Goal: Transaction & Acquisition: Purchase product/service

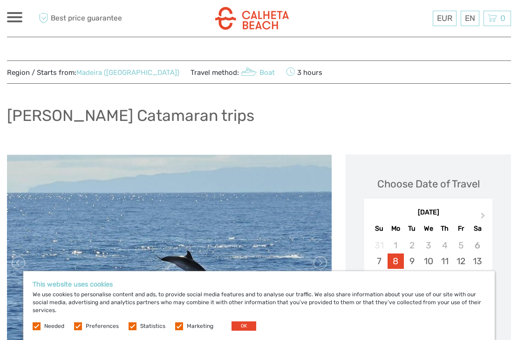
click at [240, 325] on button "OK" at bounding box center [243, 326] width 25 height 9
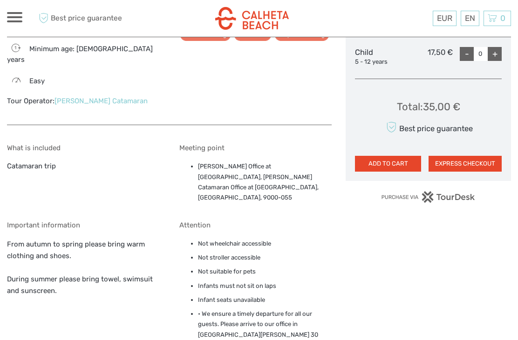
scroll to position [552, 0]
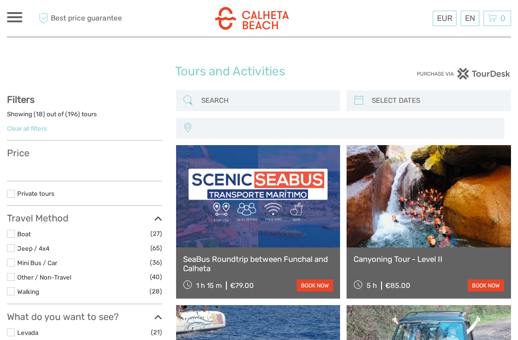
select select
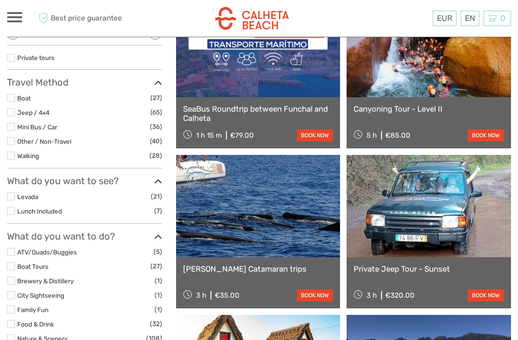
scroll to position [154, 0]
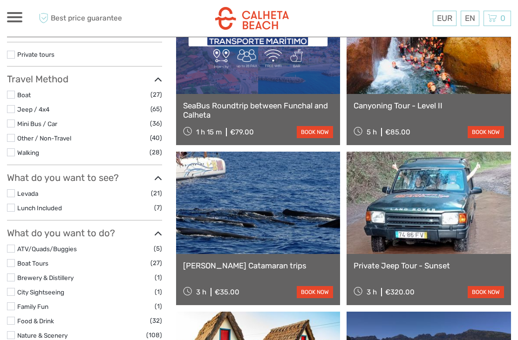
click at [509, 260] on div "Private Jeep Tour - Sunset 3 h €320.00 book now" at bounding box center [428, 279] width 164 height 51
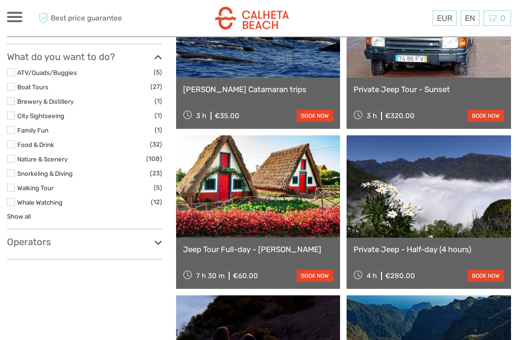
scroll to position [333, 0]
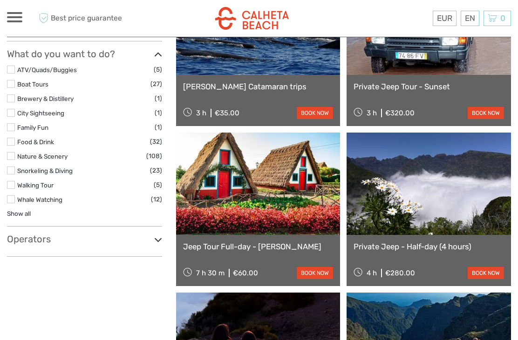
click at [255, 176] on link at bounding box center [258, 184] width 164 height 102
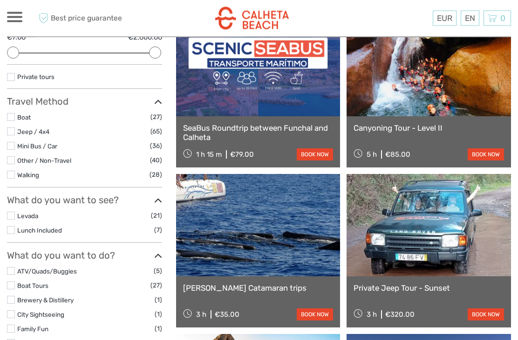
scroll to position [0, 0]
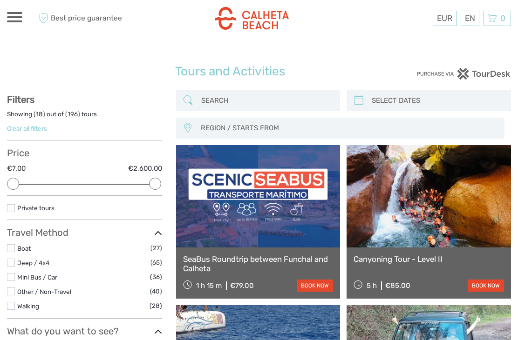
click at [9, 248] on label at bounding box center [11, 248] width 8 height 8
click at [0, 0] on input "checkbox" at bounding box center [0, 0] width 0 height 0
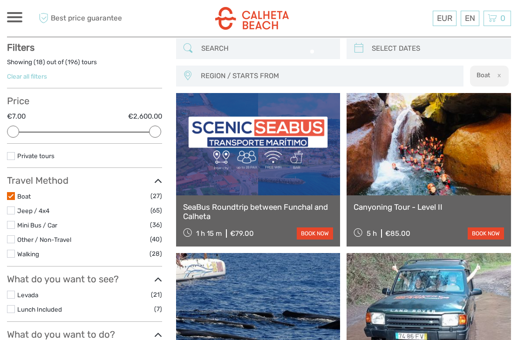
scroll to position [53, 0]
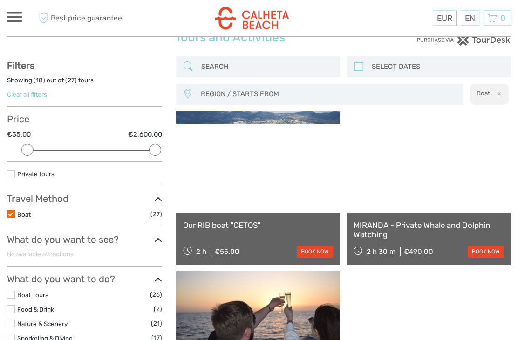
scroll to position [34, 0]
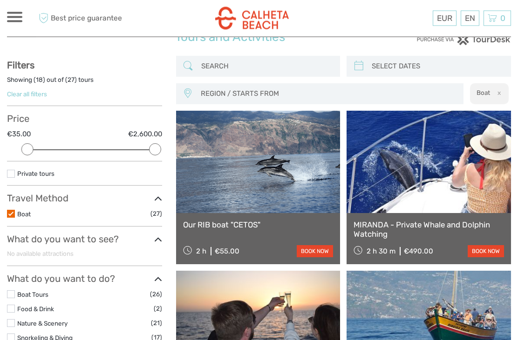
click at [242, 199] on link at bounding box center [258, 162] width 164 height 102
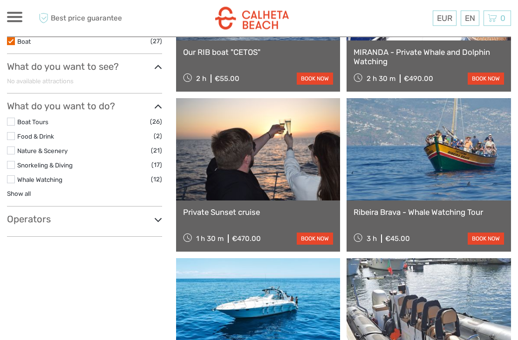
scroll to position [209, 0]
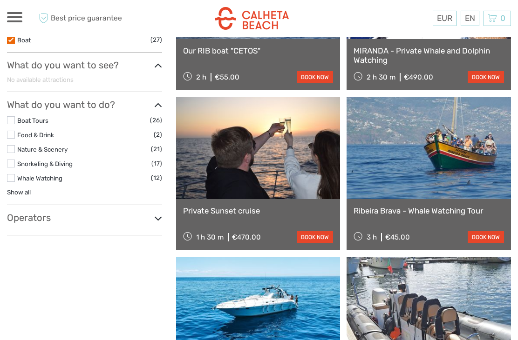
click at [436, 184] on link at bounding box center [428, 148] width 164 height 102
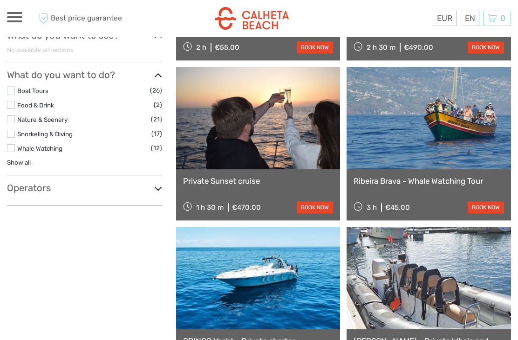
click at [12, 144] on label at bounding box center [11, 148] width 8 height 8
click at [0, 0] on input "checkbox" at bounding box center [0, 0] width 0 height 0
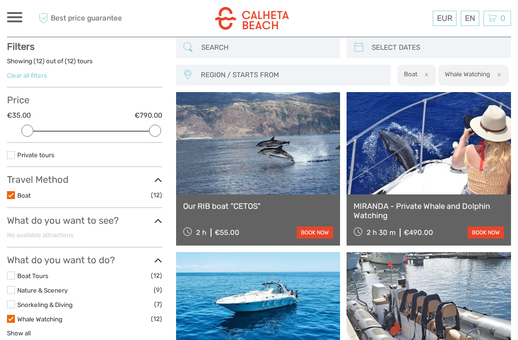
scroll to position [53, 0]
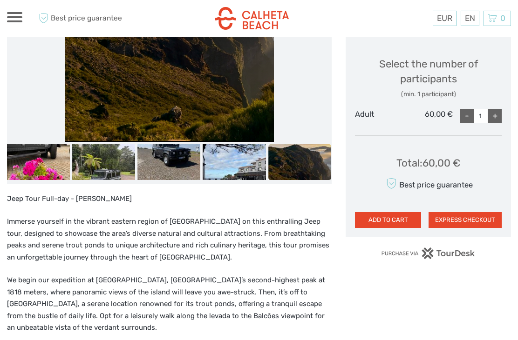
scroll to position [375, 0]
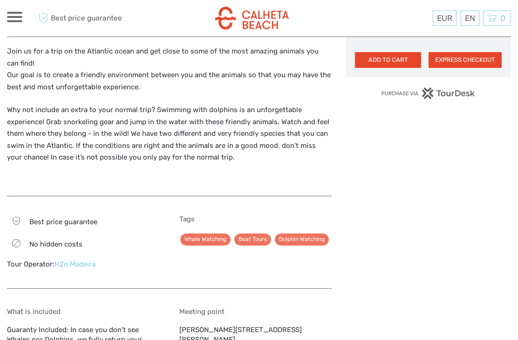
scroll to position [629, 0]
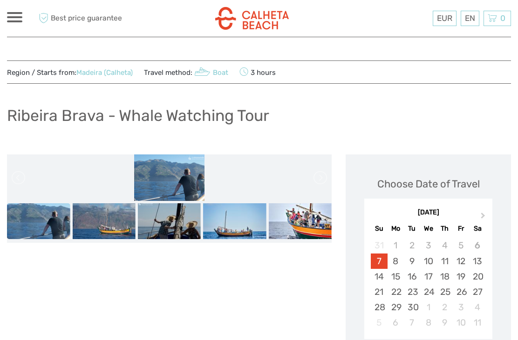
click at [409, 121] on div "Ribeira Brava - Whale Watching Tour" at bounding box center [259, 119] width 504 height 34
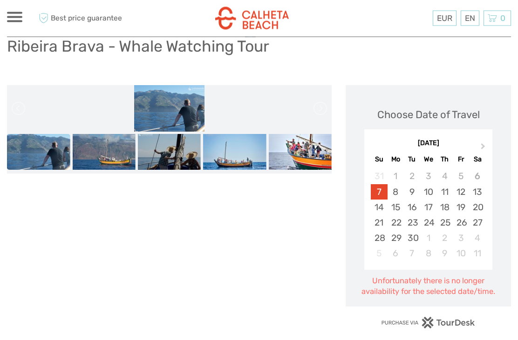
scroll to position [73, 0]
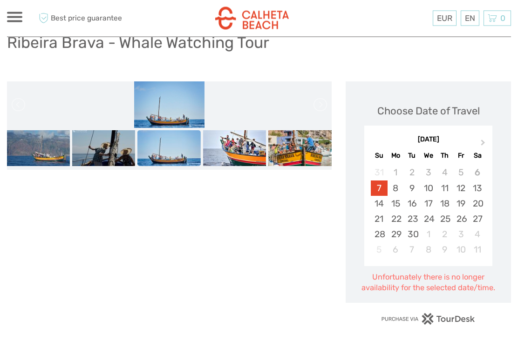
click at [399, 189] on div "8" at bounding box center [395, 188] width 16 height 15
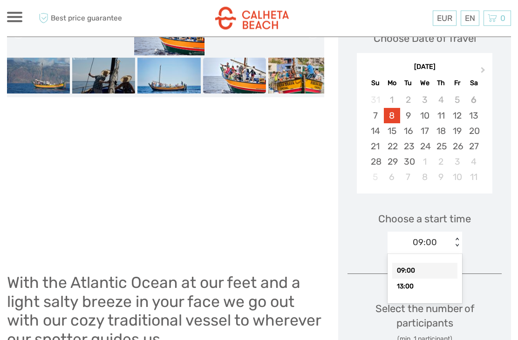
scroll to position [146, 0]
click at [407, 285] on div "13:00" at bounding box center [424, 287] width 65 height 16
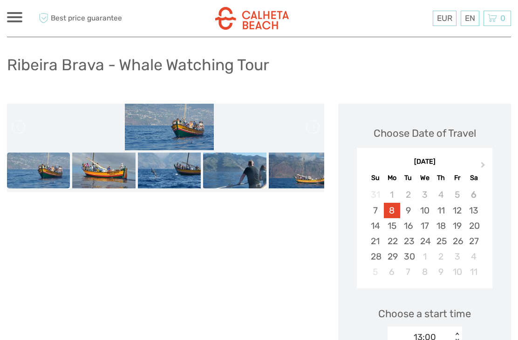
scroll to position [0, 0]
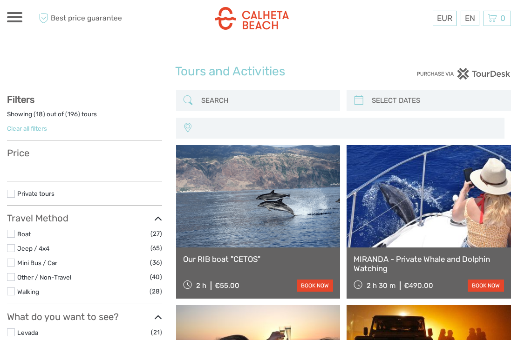
select select
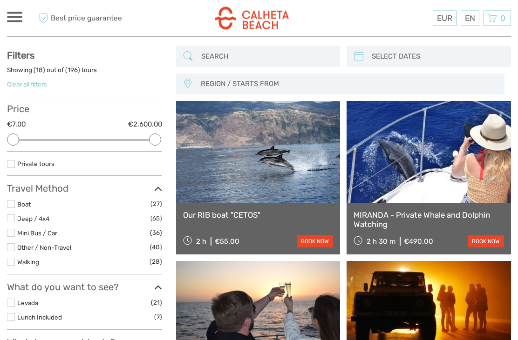
scroll to position [45, 0]
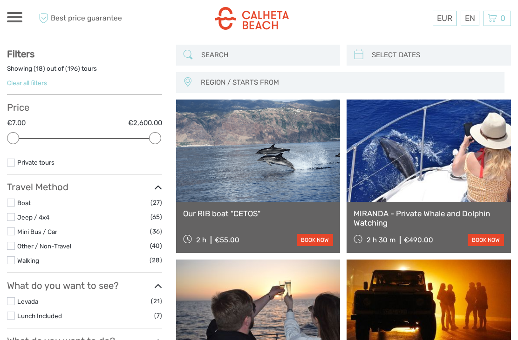
click at [20, 214] on link "Jeep / 4x4" at bounding box center [33, 217] width 32 height 7
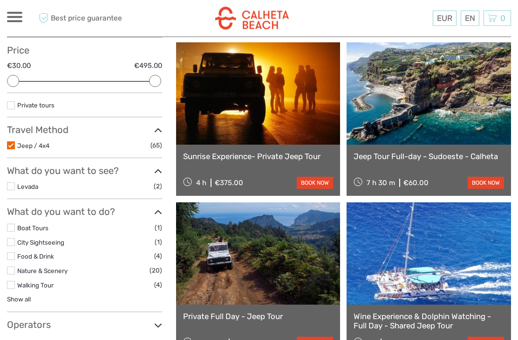
scroll to position [104, 0]
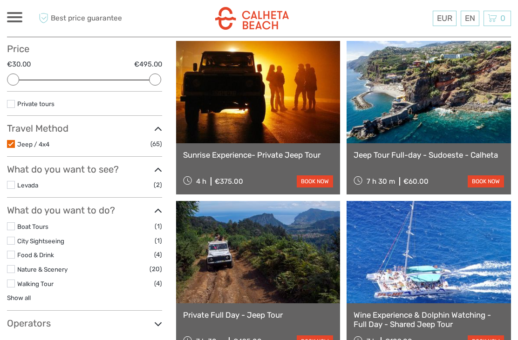
click at [426, 129] on link at bounding box center [428, 92] width 164 height 102
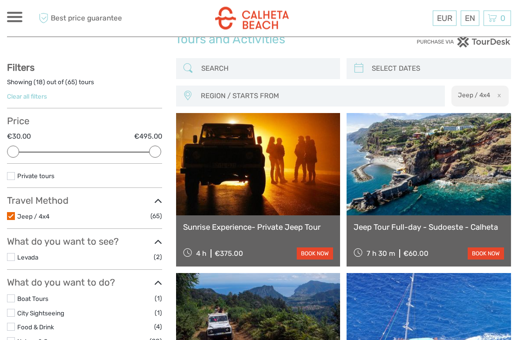
scroll to position [0, 0]
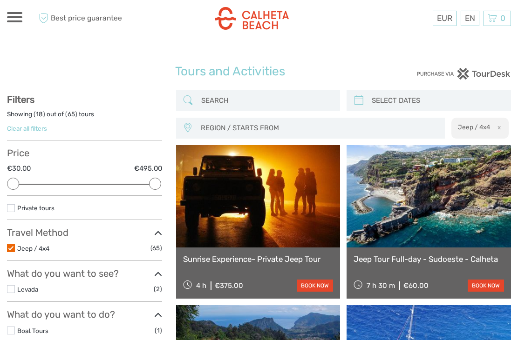
click at [214, 93] on input "search" at bounding box center [266, 101] width 138 height 16
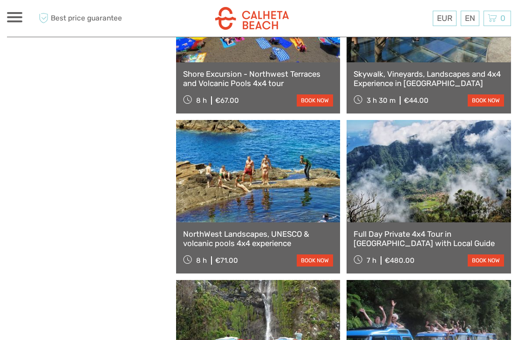
scroll to position [824, 0]
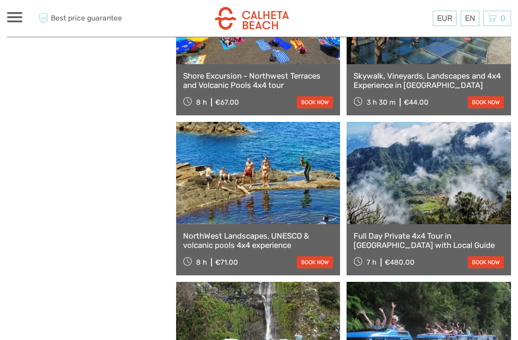
type input "Sky walk"
click at [283, 188] on link at bounding box center [258, 173] width 164 height 102
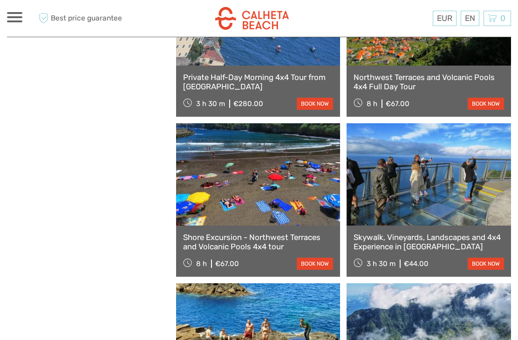
scroll to position [662, 0]
click at [465, 189] on link at bounding box center [428, 175] width 164 height 102
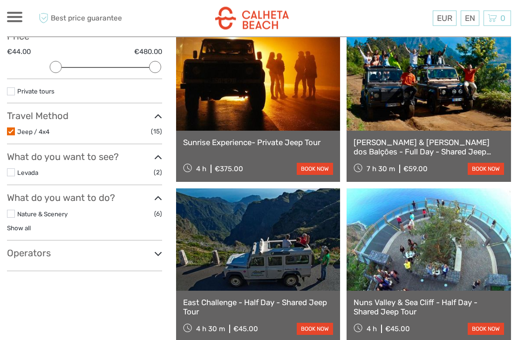
scroll to position [117, 0]
click at [400, 87] on link at bounding box center [428, 79] width 164 height 102
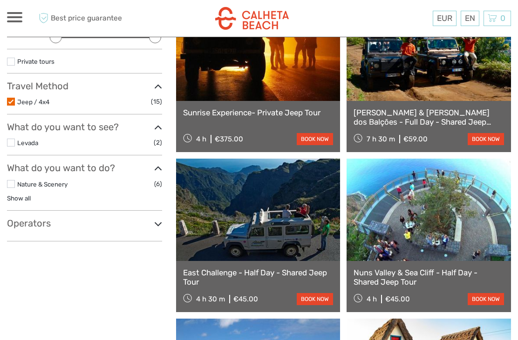
click at [415, 201] on link at bounding box center [428, 210] width 164 height 102
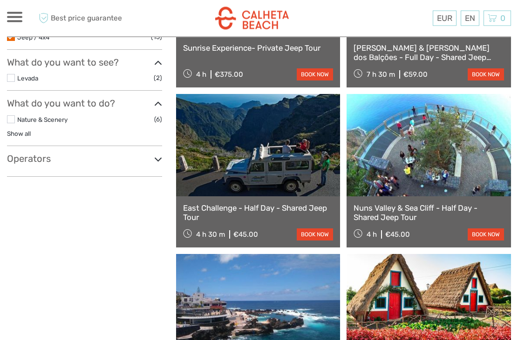
scroll to position [211, 0]
click at [258, 147] on link at bounding box center [258, 145] width 164 height 102
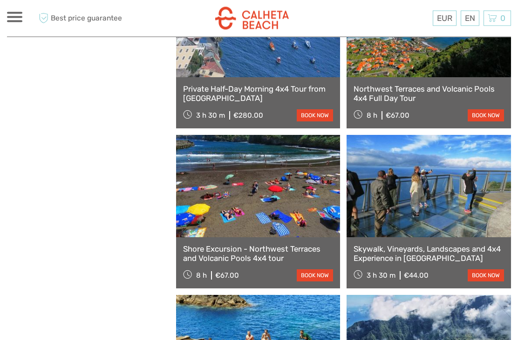
scroll to position [651, 0]
click at [428, 202] on link at bounding box center [428, 186] width 164 height 102
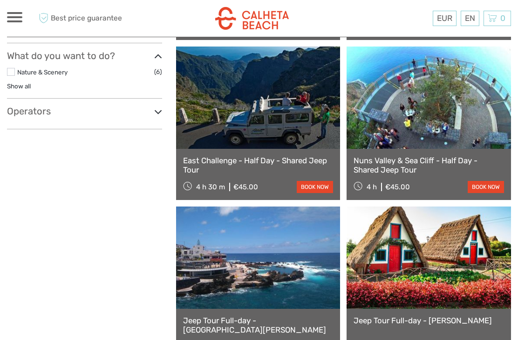
scroll to position [258, 0]
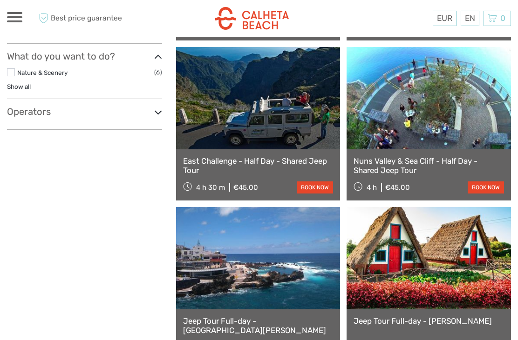
click at [416, 109] on link at bounding box center [428, 98] width 164 height 102
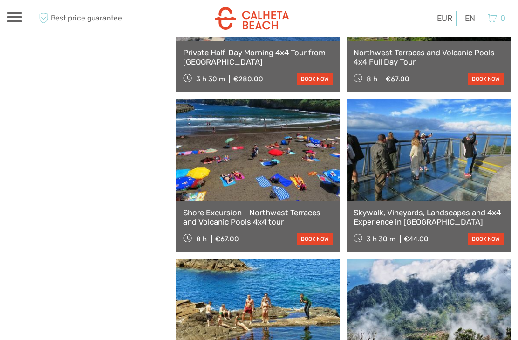
scroll to position [695, 0]
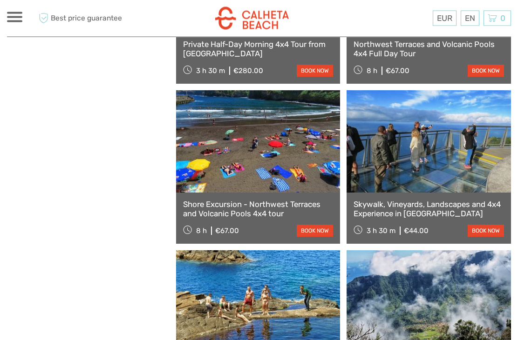
click at [421, 170] on link at bounding box center [428, 142] width 164 height 102
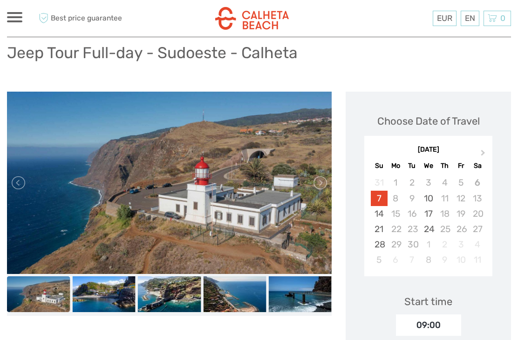
scroll to position [59, 0]
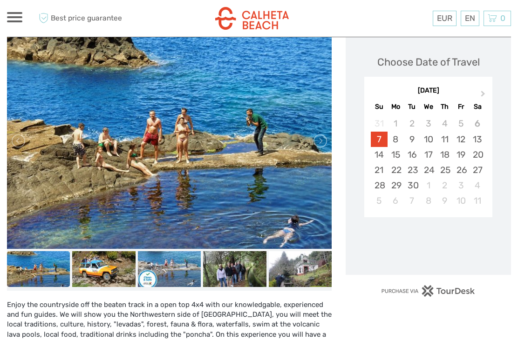
scroll to position [122, 0]
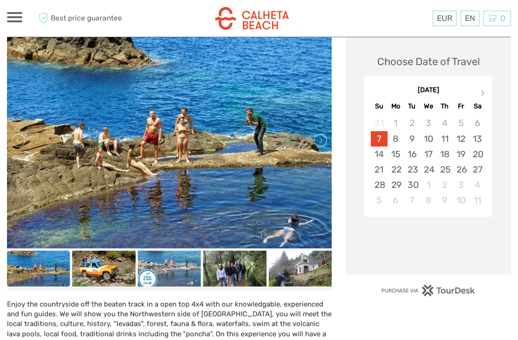
click at [105, 277] on img at bounding box center [103, 268] width 63 height 35
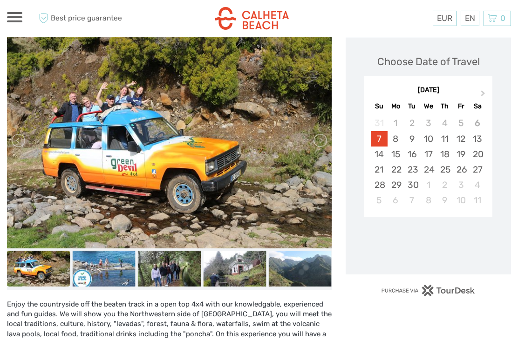
click at [104, 276] on img at bounding box center [103, 268] width 63 height 35
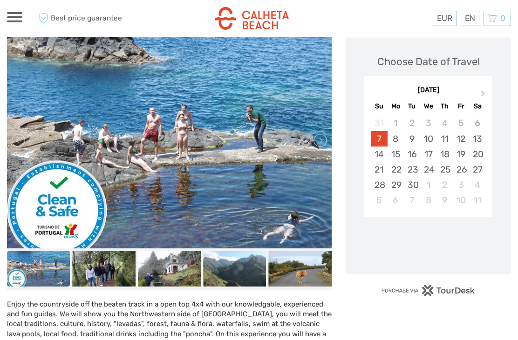
click at [125, 278] on img at bounding box center [103, 268] width 63 height 35
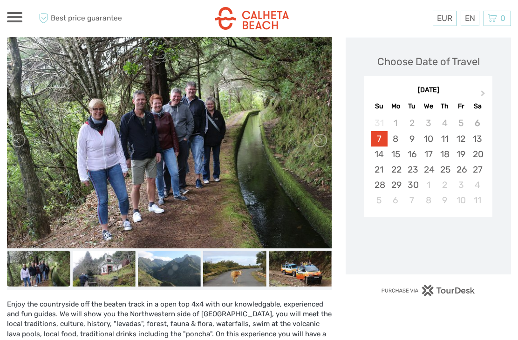
click at [121, 274] on img at bounding box center [103, 268] width 63 height 35
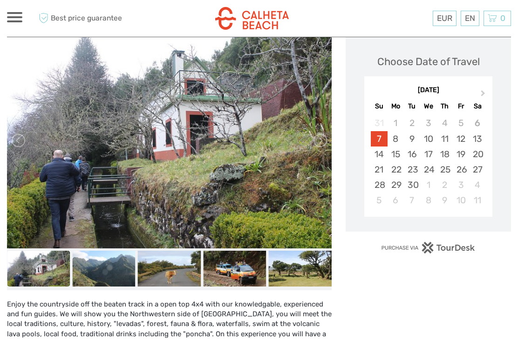
click at [179, 275] on img at bounding box center [169, 268] width 63 height 35
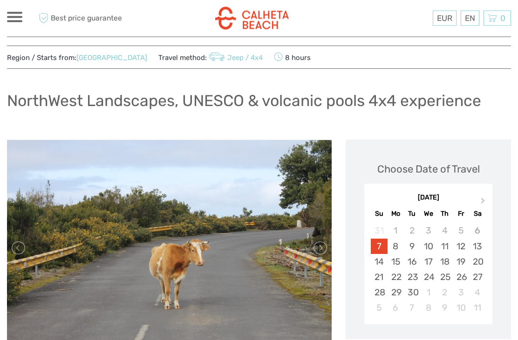
scroll to position [0, 0]
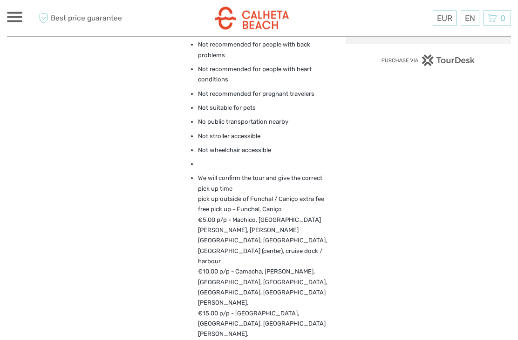
scroll to position [698, 0]
click at [178, 182] on div "What is included Local Guide Attention Infants must not sit on laps Not recomme…" at bounding box center [169, 202] width 324 height 406
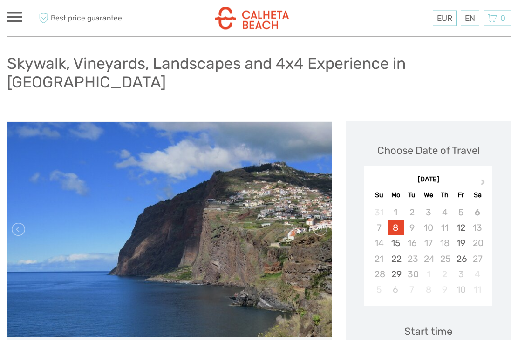
scroll to position [0, 0]
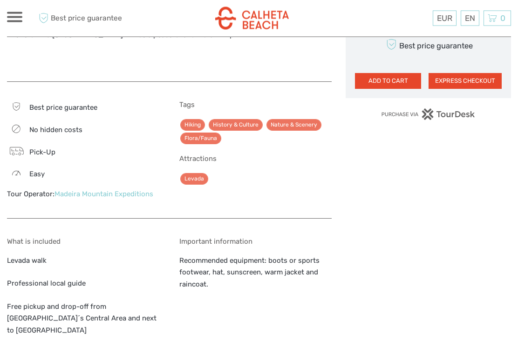
scroll to position [630, 0]
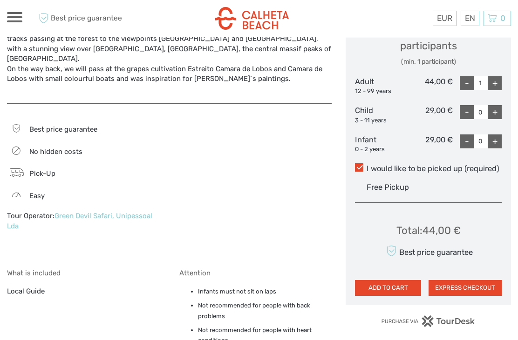
scroll to position [418, 0]
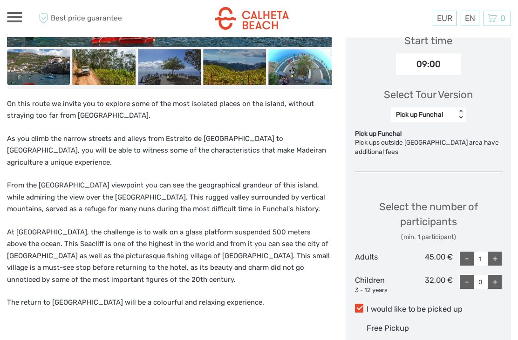
scroll to position [322, 0]
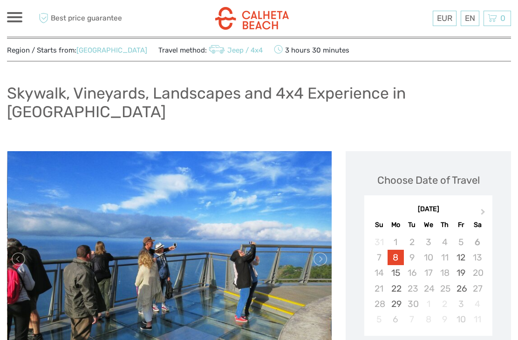
scroll to position [27, 0]
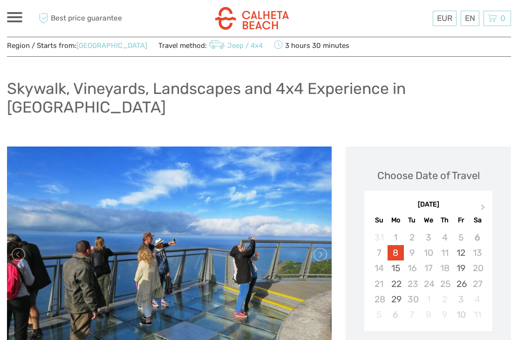
click at [465, 245] on div "12" at bounding box center [460, 252] width 16 height 15
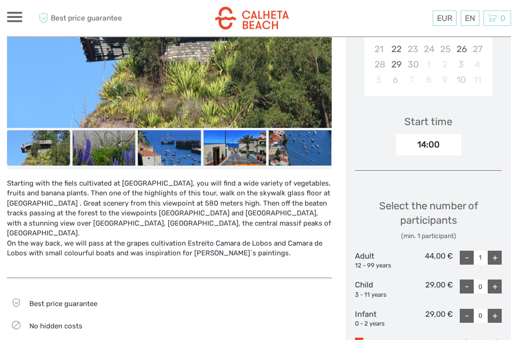
scroll to position [264, 0]
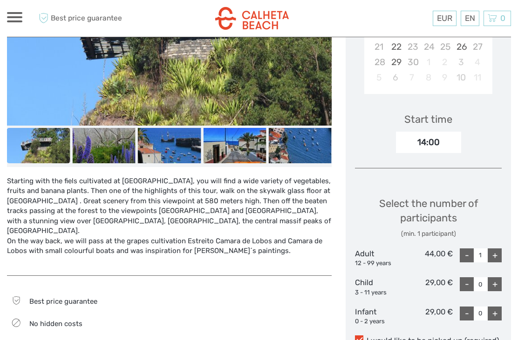
click at [498, 249] on div "+" at bounding box center [494, 256] width 14 height 14
type input "2"
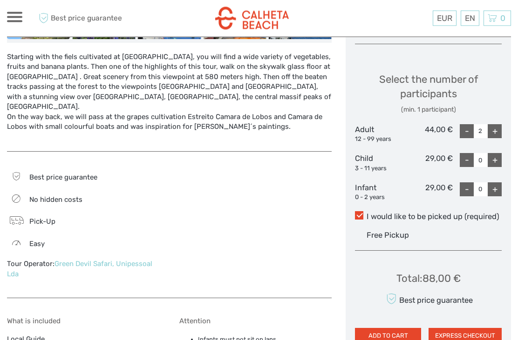
scroll to position [389, 0]
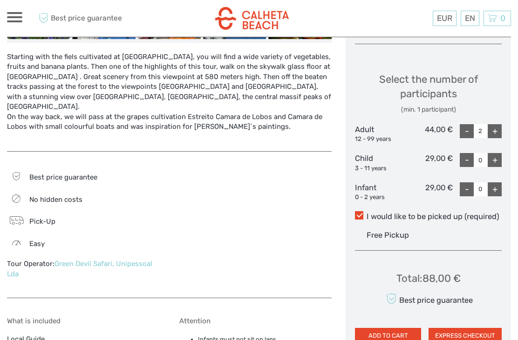
click at [381, 228] on div "Free Pickup" at bounding box center [433, 235] width 135 height 15
click at [366, 213] on input "I would like to be picked up (required)" at bounding box center [366, 213] width 0 height 0
click at [380, 231] on span "Free Pickup" at bounding box center [387, 235] width 42 height 9
click at [366, 213] on input "I would like to be picked up (required)" at bounding box center [366, 213] width 0 height 0
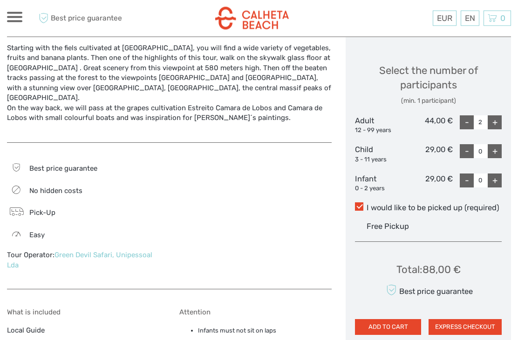
scroll to position [396, 0]
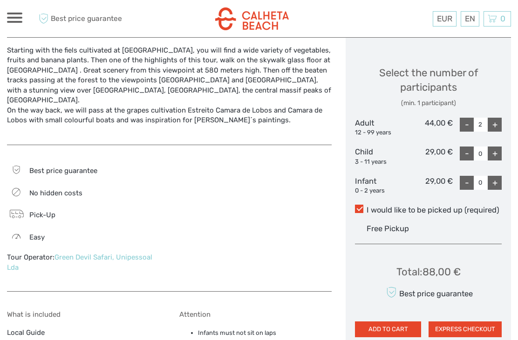
click at [366, 204] on label "I would like to be picked up (required)" at bounding box center [428, 209] width 147 height 11
click at [366, 206] on input "I would like to be picked up (required)" at bounding box center [366, 206] width 0 height 0
click at [364, 205] on label "I would like to be picked up (required)" at bounding box center [428, 210] width 147 height 11
click at [366, 207] on input "I would like to be picked up (required)" at bounding box center [366, 207] width 0 height 0
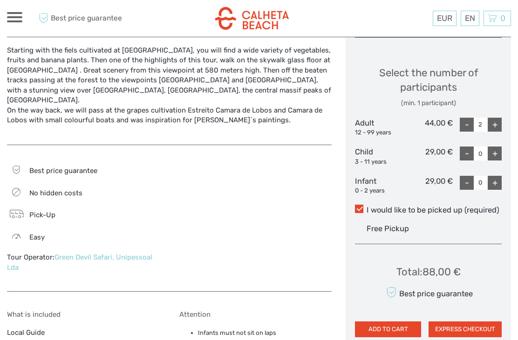
click at [358, 205] on span at bounding box center [359, 209] width 8 height 8
click at [366, 207] on input "I would like to be picked up (required)" at bounding box center [366, 207] width 0 height 0
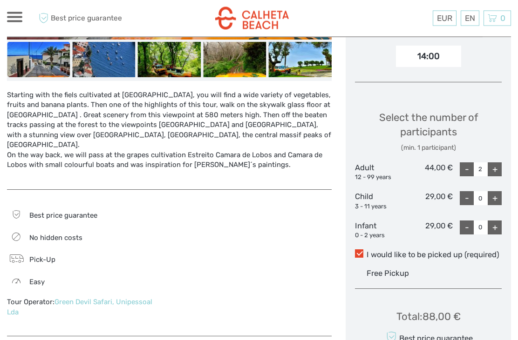
scroll to position [350, 0]
click at [385, 266] on div "Free Pickup" at bounding box center [433, 273] width 135 height 15
click at [366, 251] on input "I would like to be picked up (required)" at bounding box center [366, 251] width 0 height 0
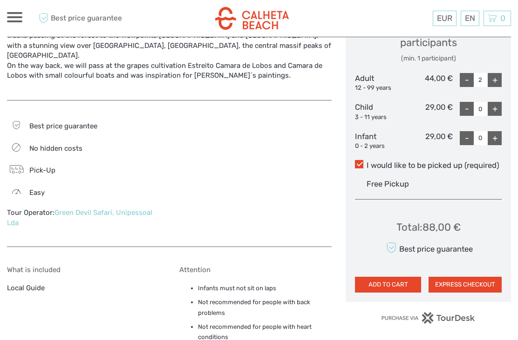
scroll to position [439, 0]
click at [371, 161] on label "I would like to be picked up (required)" at bounding box center [428, 166] width 147 height 11
click at [366, 162] on input "I would like to be picked up (required)" at bounding box center [366, 162] width 0 height 0
click at [363, 160] on span at bounding box center [359, 164] width 8 height 8
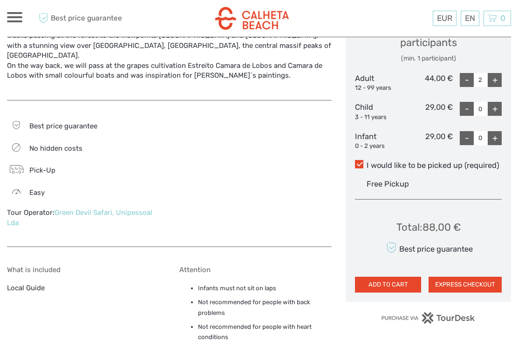
click at [366, 162] on input "I would like to be picked up (required)" at bounding box center [366, 162] width 0 height 0
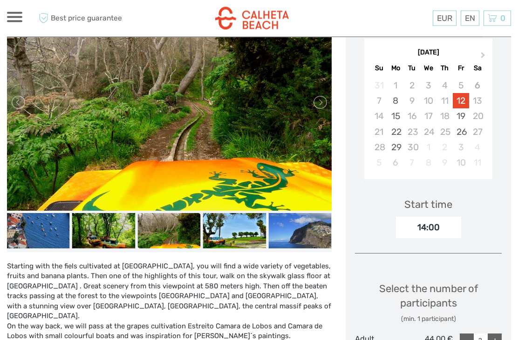
scroll to position [179, 0]
click at [444, 217] on div "14:00" at bounding box center [428, 227] width 65 height 21
click at [428, 217] on div "14:00" at bounding box center [428, 227] width 65 height 21
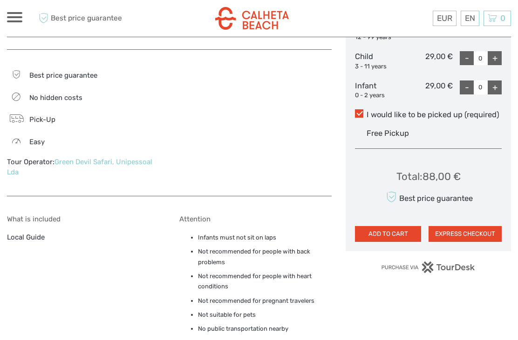
scroll to position [492, 0]
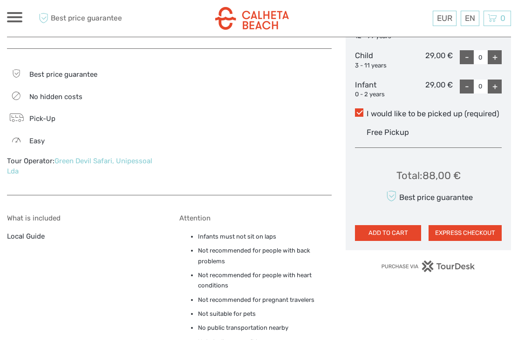
click at [377, 225] on button "ADD TO CART" at bounding box center [388, 233] width 66 height 16
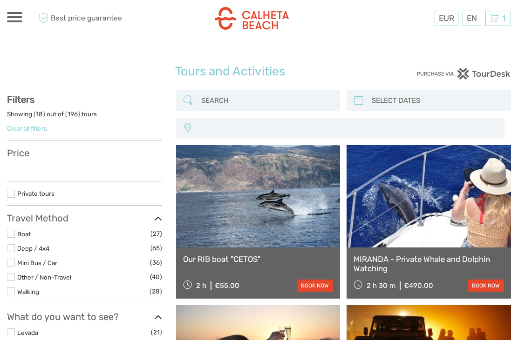
select select
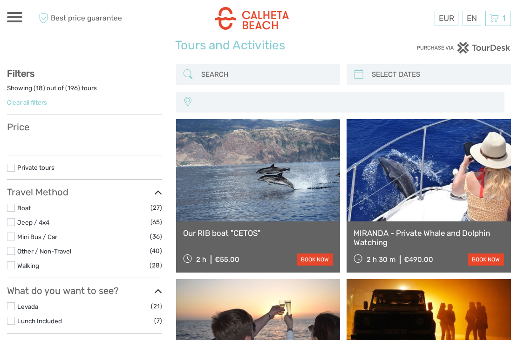
select select
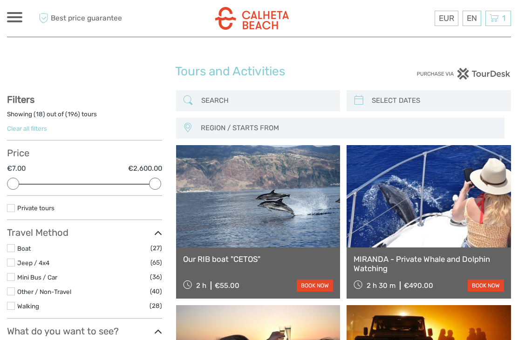
click at [497, 19] on icon at bounding box center [493, 19] width 9 height 12
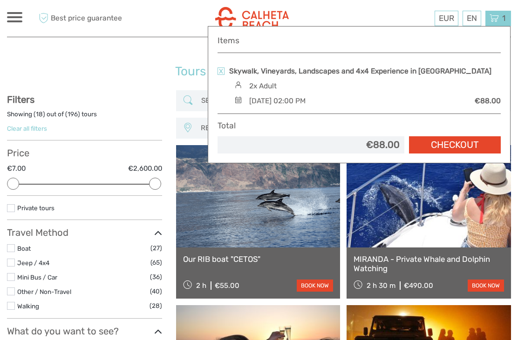
click at [219, 71] on link at bounding box center [220, 70] width 7 height 7
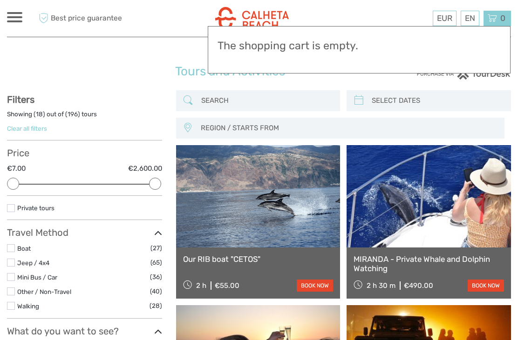
click at [119, 73] on div "Tours and Activities Tours and Activities" at bounding box center [259, 76] width 504 height 30
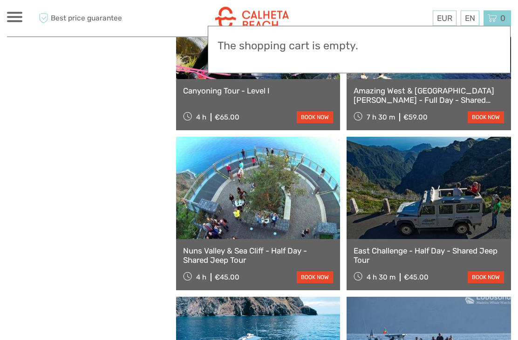
scroll to position [1131, 0]
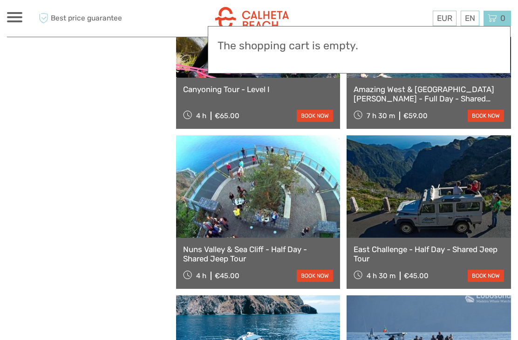
click at [276, 191] on link at bounding box center [258, 186] width 164 height 102
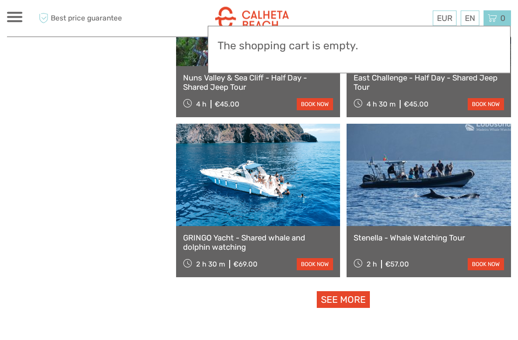
scroll to position [1302, 0]
click at [342, 305] on link "See more" at bounding box center [343, 299] width 53 height 17
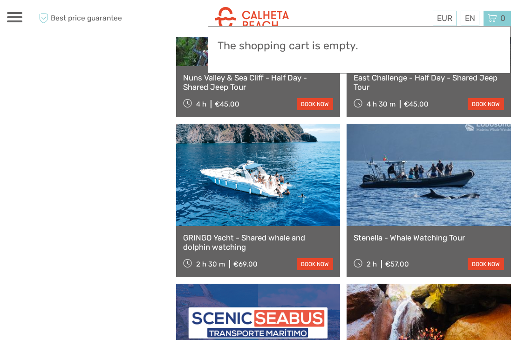
click at [219, 205] on link at bounding box center [258, 175] width 164 height 102
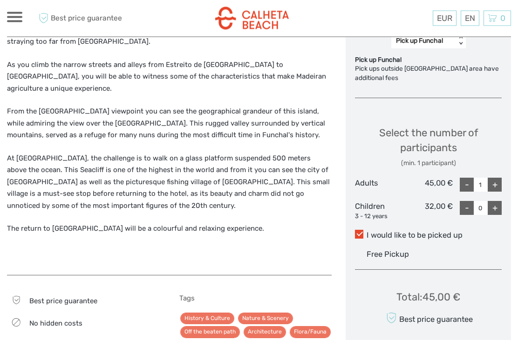
scroll to position [382, 0]
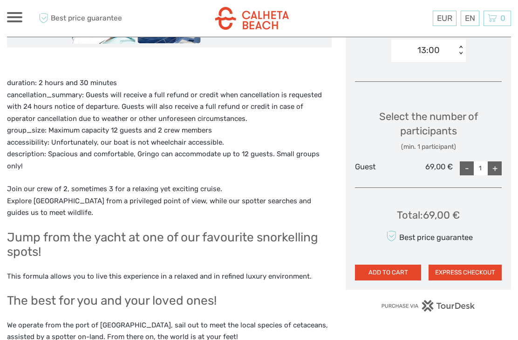
scroll to position [338, 0]
click at [497, 165] on div "+" at bounding box center [494, 168] width 14 height 14
type input "2"
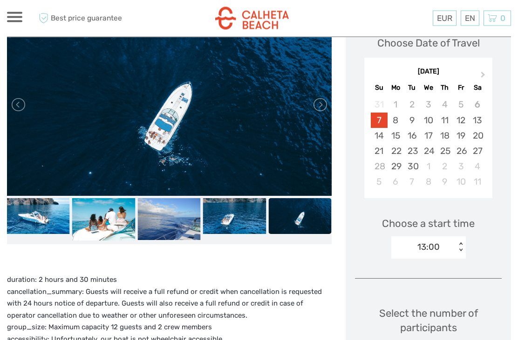
scroll to position [141, 0]
click at [433, 118] on div "10" at bounding box center [428, 120] width 16 height 15
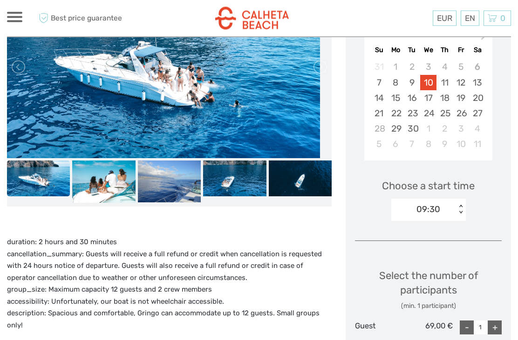
scroll to position [178, 0]
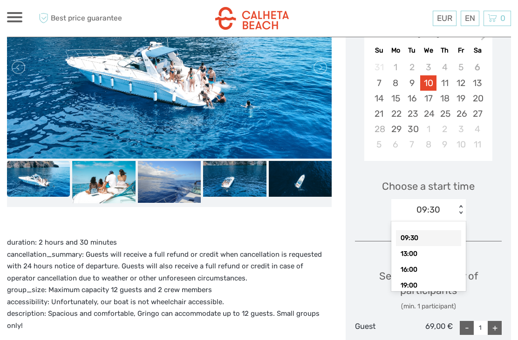
click at [404, 255] on div "13:00" at bounding box center [428, 254] width 65 height 16
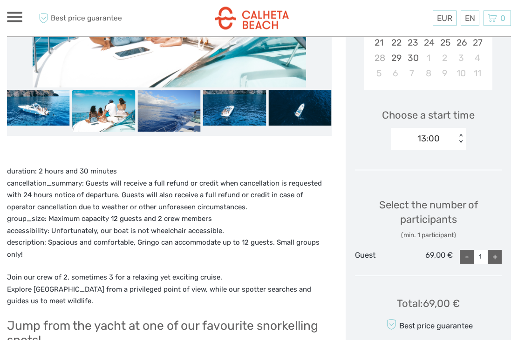
scroll to position [250, 0]
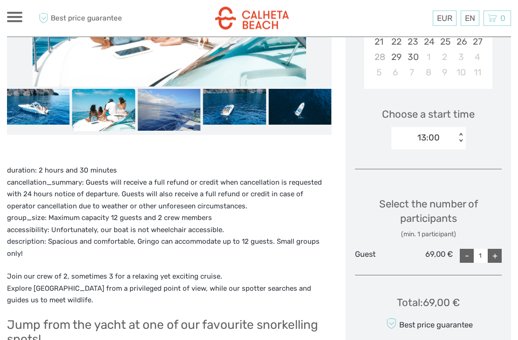
click at [494, 254] on div "+" at bounding box center [494, 256] width 14 height 14
type input "2"
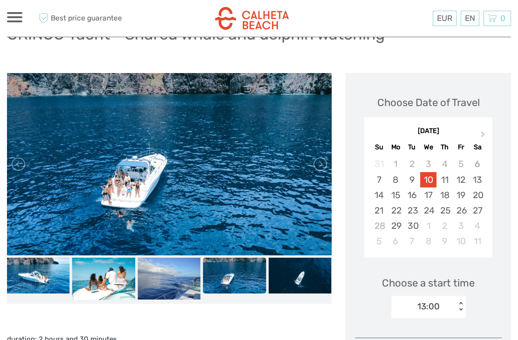
scroll to position [0, 0]
